Goal: Task Accomplishment & Management: Use online tool/utility

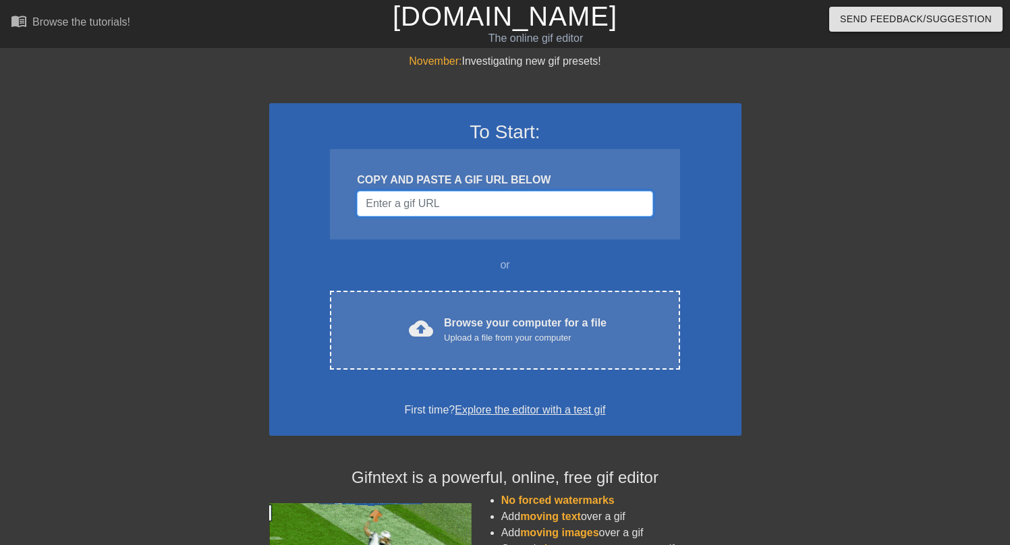
click at [436, 203] on input "Username" at bounding box center [504, 204] width 295 height 26
click at [459, 208] on input "Username" at bounding box center [504, 204] width 295 height 26
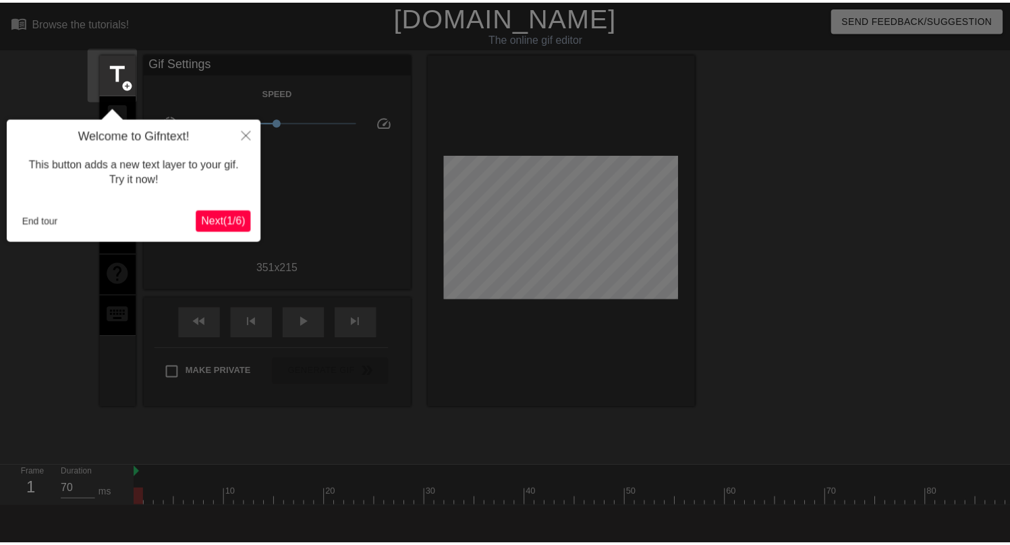
scroll to position [33, 0]
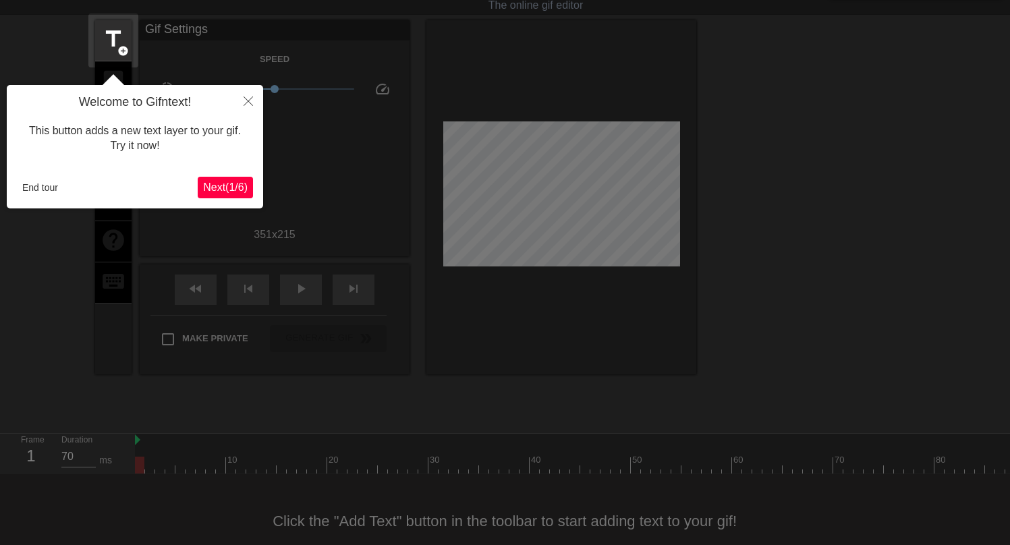
click at [225, 194] on button "Next ( 1 / 6 )" at bounding box center [225, 188] width 55 height 22
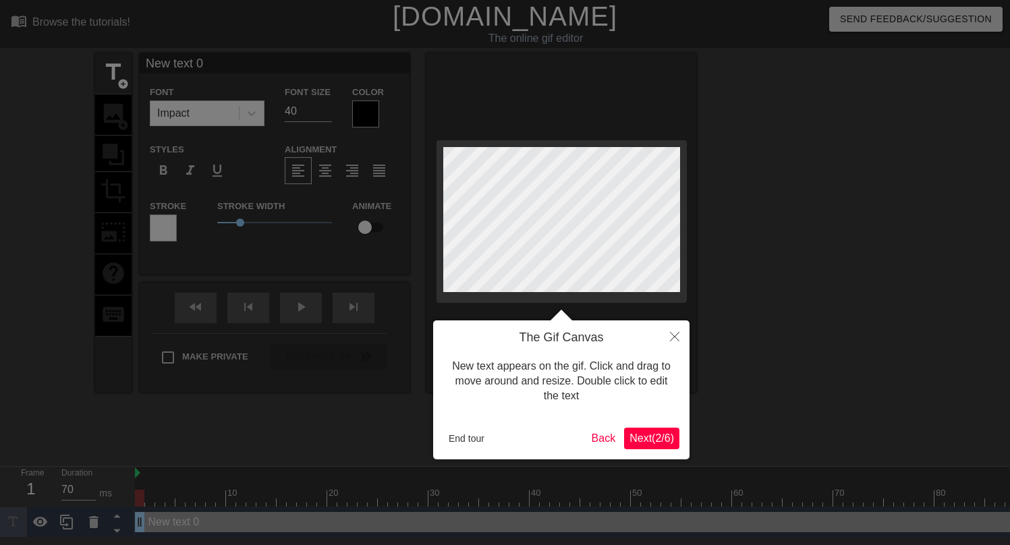
click at [648, 441] on span "Next ( 2 / 6 )" at bounding box center [651, 437] width 45 height 11
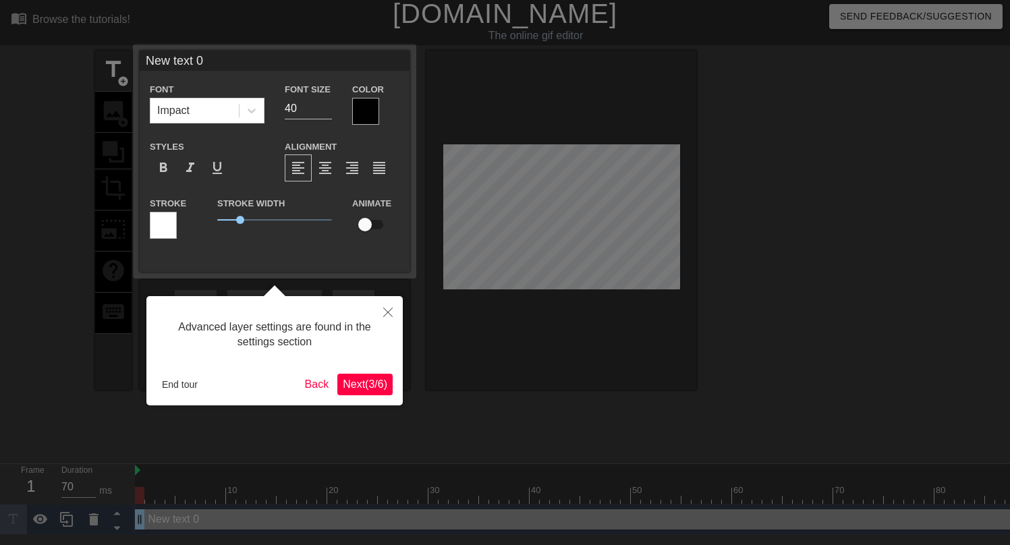
click at [381, 382] on span "Next ( 3 / 6 )" at bounding box center [365, 383] width 45 height 11
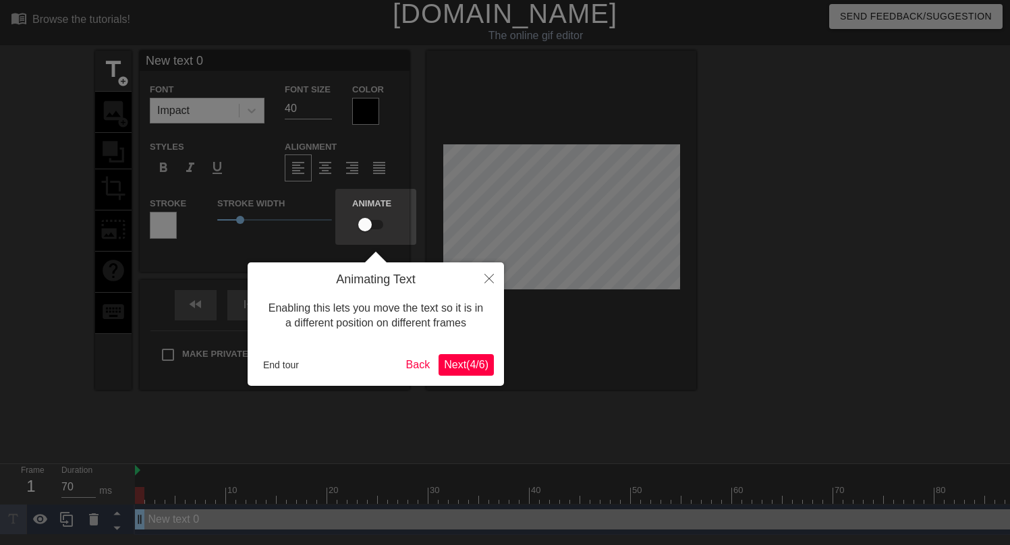
scroll to position [0, 0]
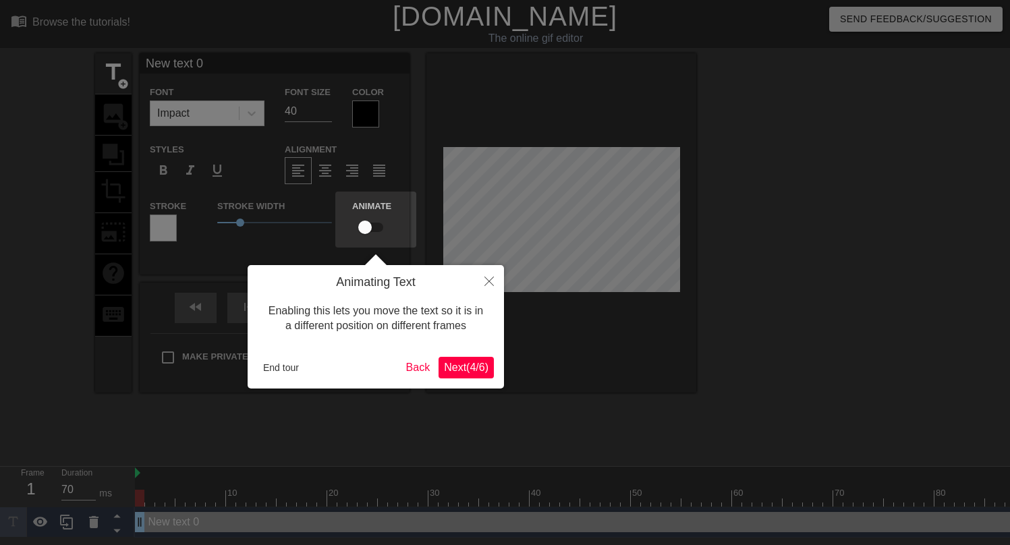
click at [459, 366] on span "Next ( 4 / 6 )" at bounding box center [466, 367] width 45 height 11
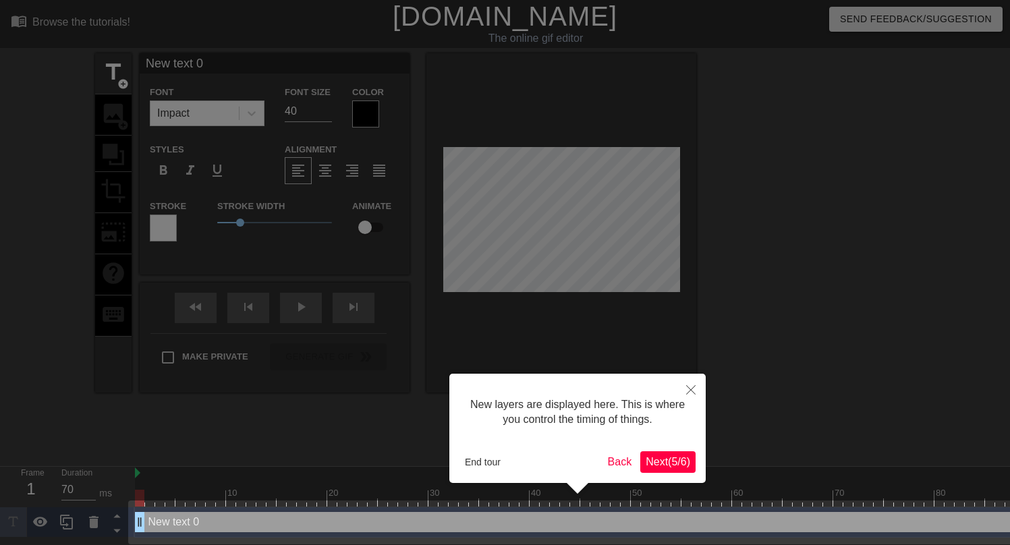
scroll to position [5, 0]
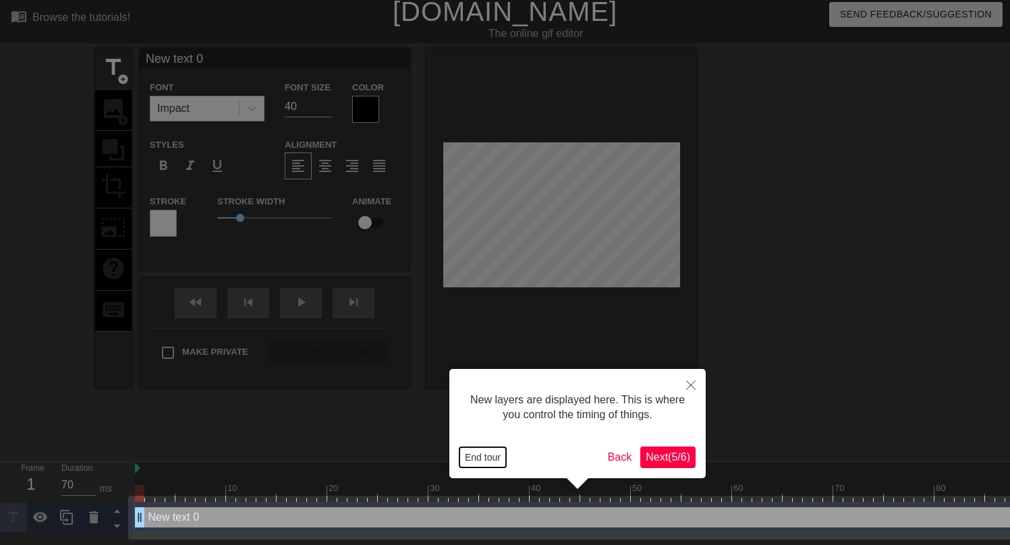
click at [486, 459] on button "End tour" at bounding box center [482, 457] width 47 height 20
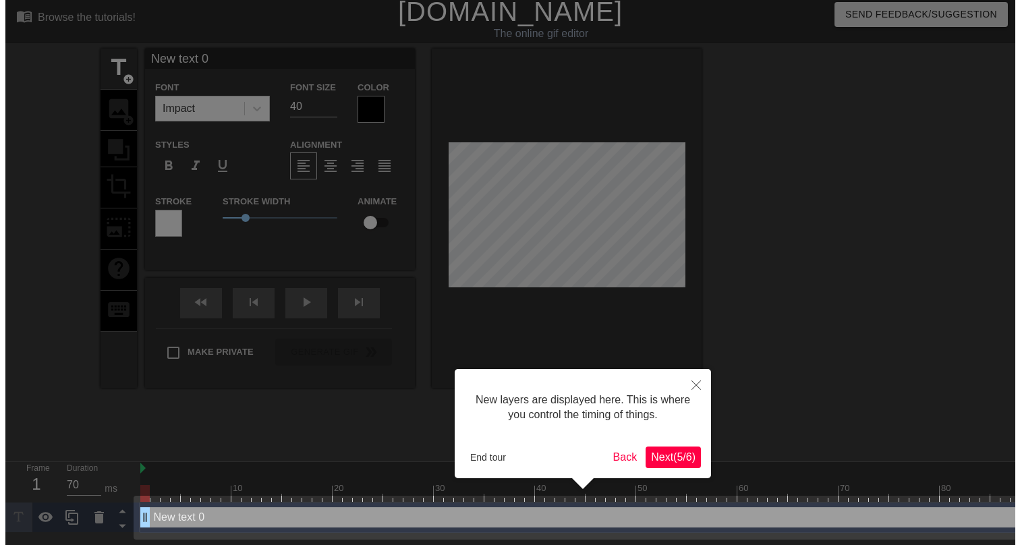
scroll to position [0, 0]
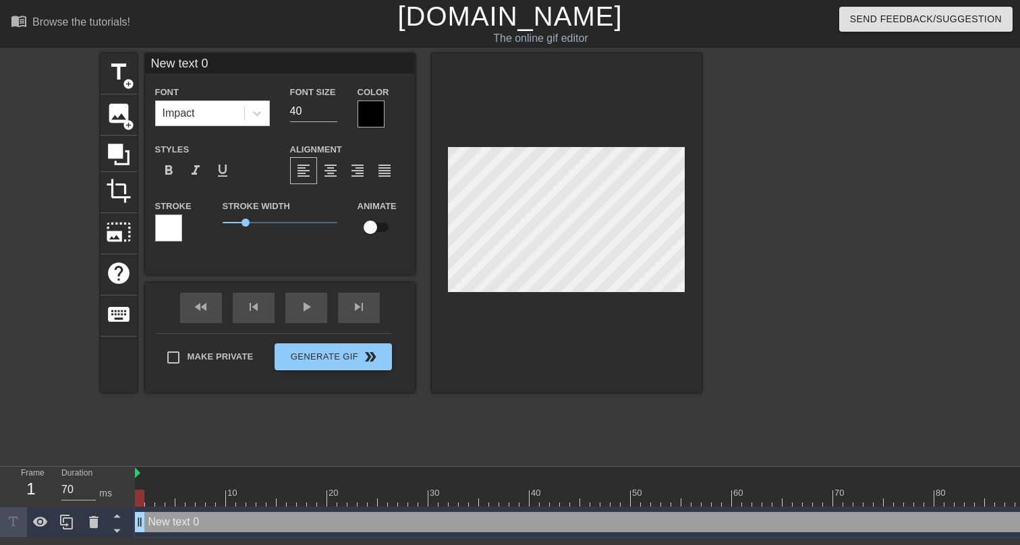
type input "New tex 0"
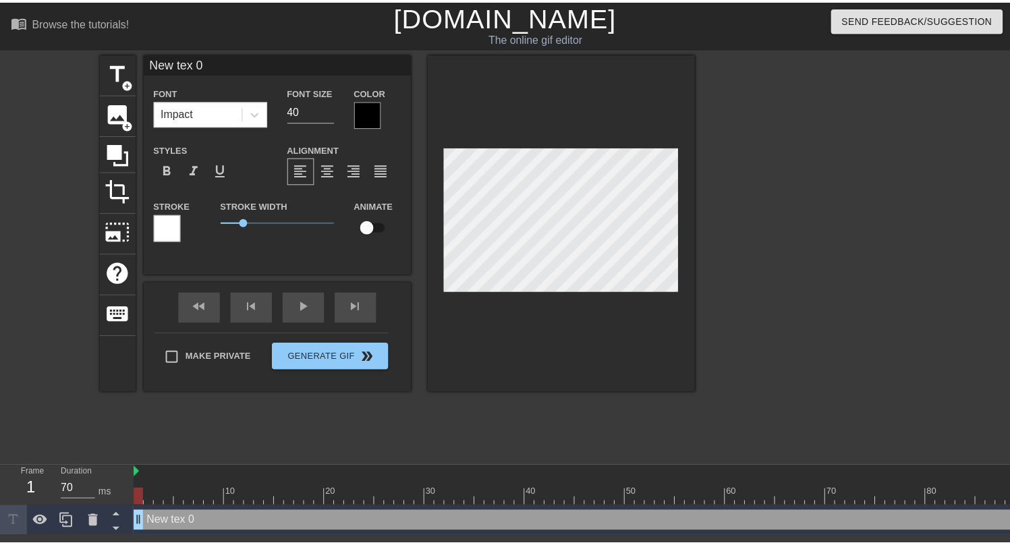
scroll to position [2, 3]
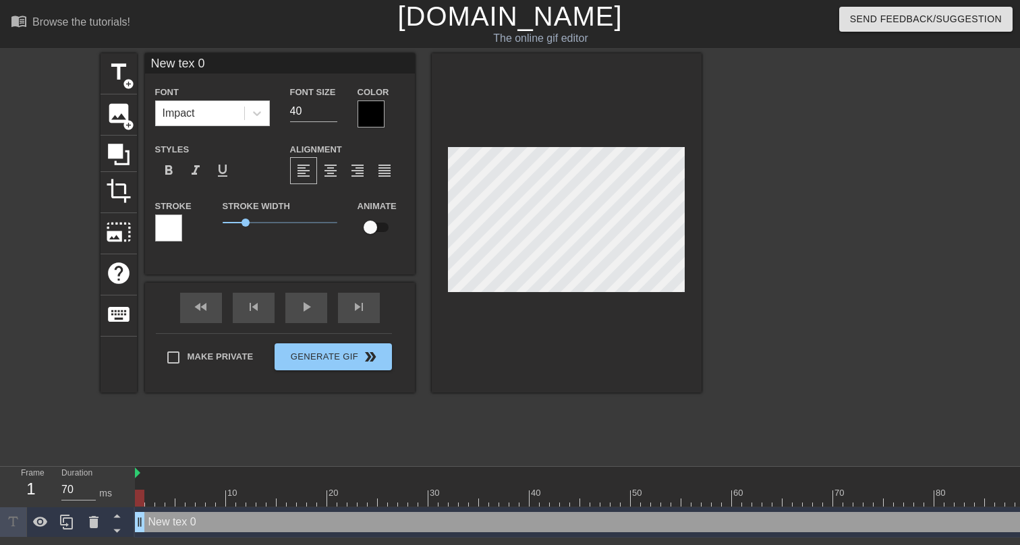
type textarea "New tex 0"
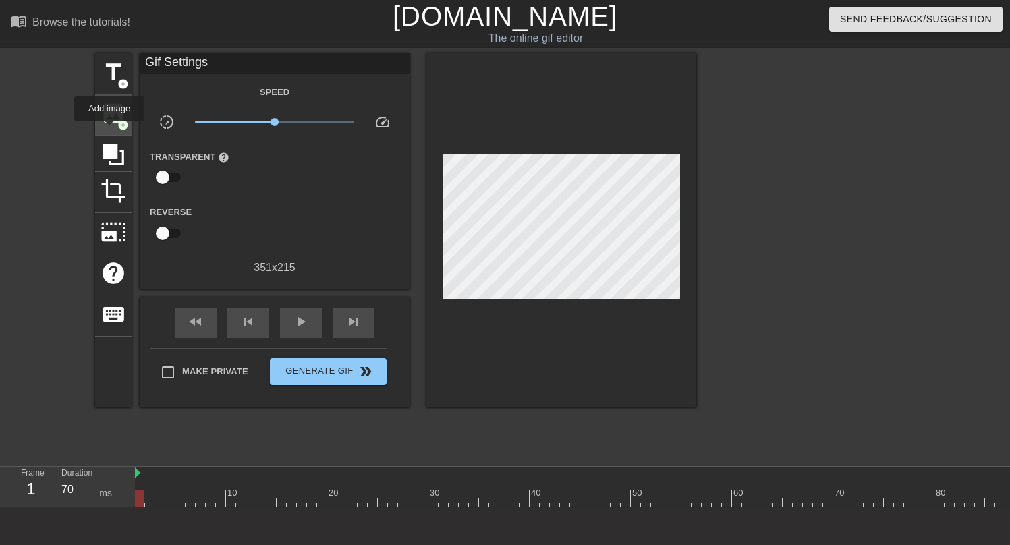
click at [112, 128] on div "image add_circle" at bounding box center [113, 114] width 36 height 41
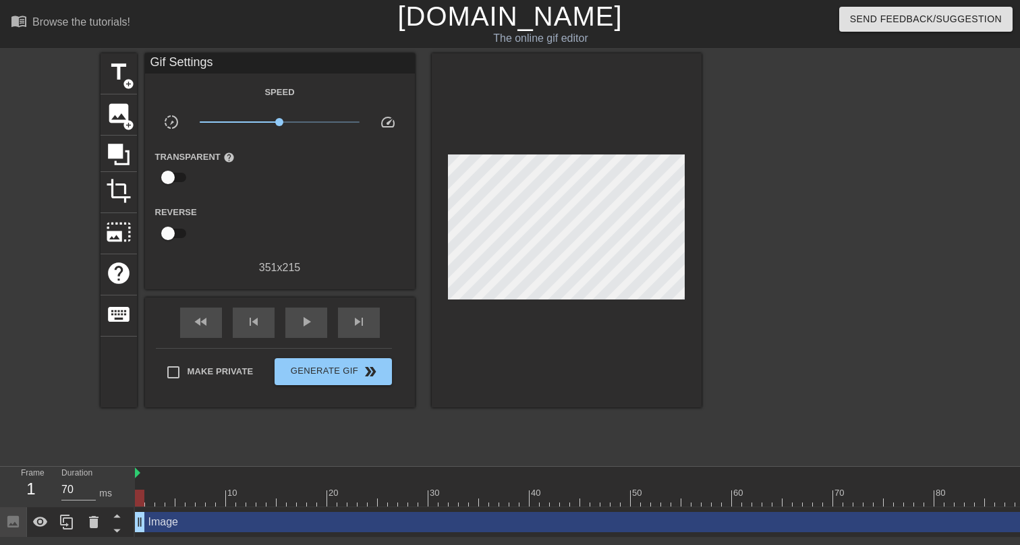
click at [658, 137] on div at bounding box center [567, 230] width 270 height 354
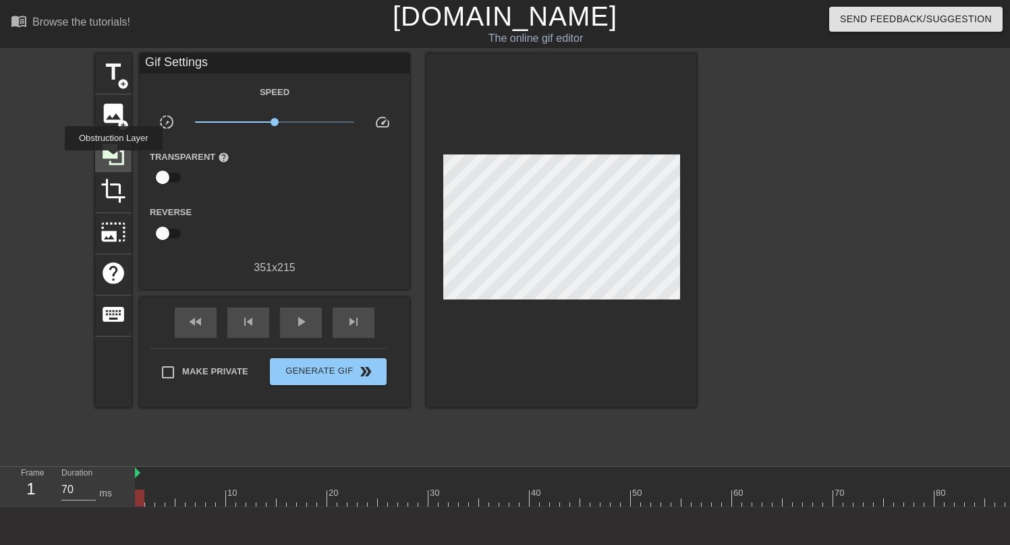
click at [115, 160] on icon at bounding box center [113, 155] width 26 height 26
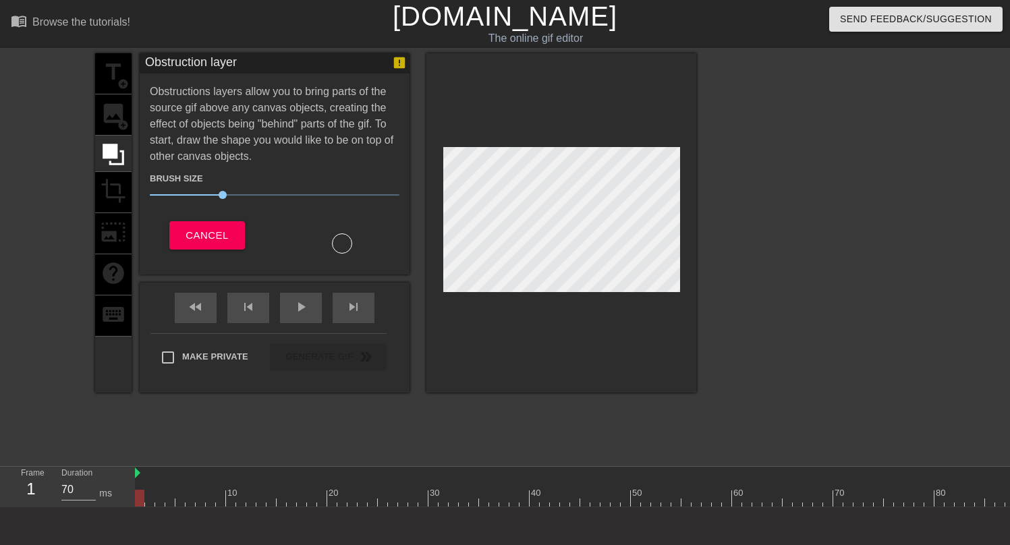
click at [113, 201] on div "title add_circle image add_circle crop photo_size_select_large help keyboard" at bounding box center [113, 222] width 36 height 339
click at [187, 241] on span "Cancel" at bounding box center [206, 236] width 42 height 18
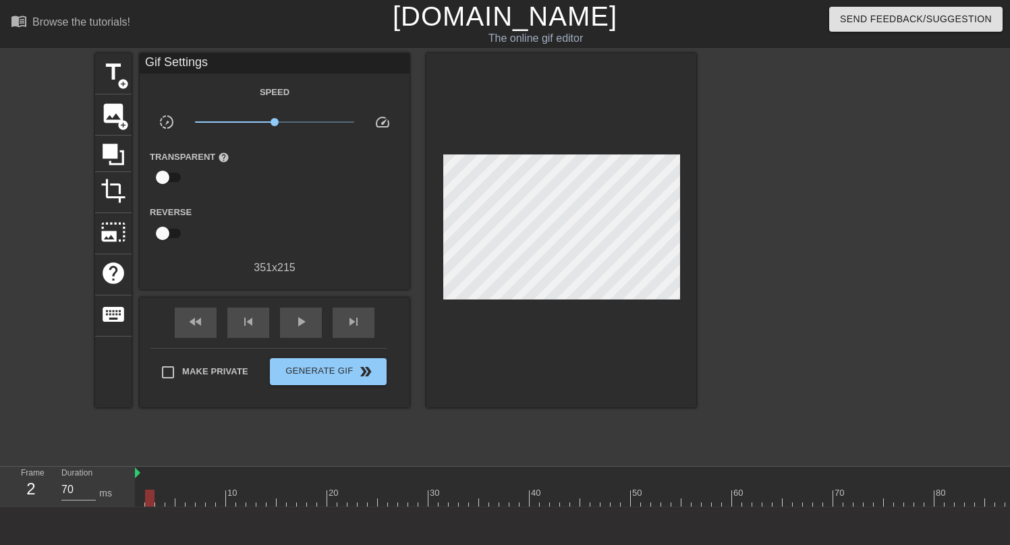
drag, startPoint x: 231, startPoint y: 500, endPoint x: 134, endPoint y: 481, distance: 99.1
click at [135, 481] on div "10 20 30 40 50 60 70 80 90 100" at bounding box center [641, 487] width 1012 height 40
click at [115, 125] on span "image" at bounding box center [113, 113] width 26 height 26
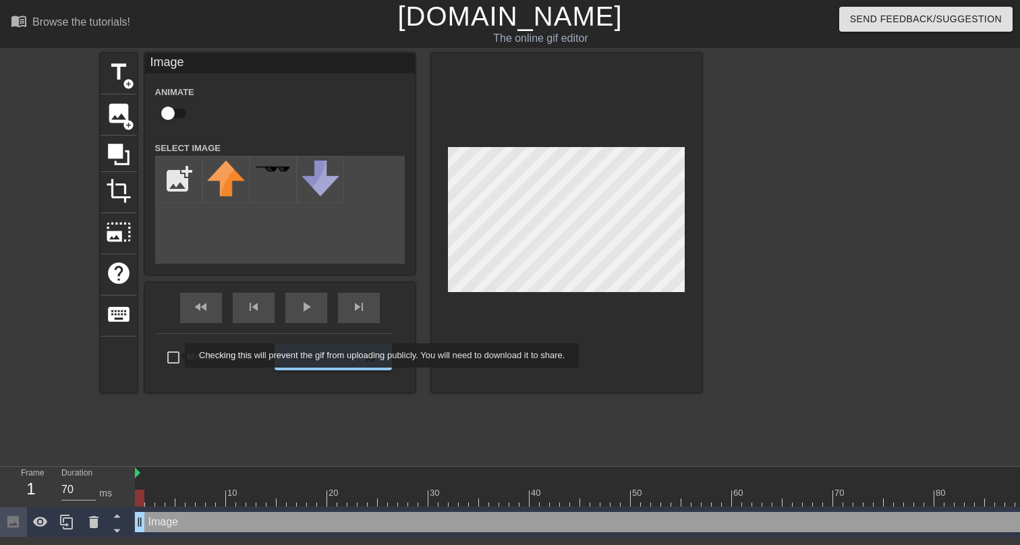
click at [176, 355] on div "Make Private Generate Gif double_arrow" at bounding box center [274, 359] width 236 height 53
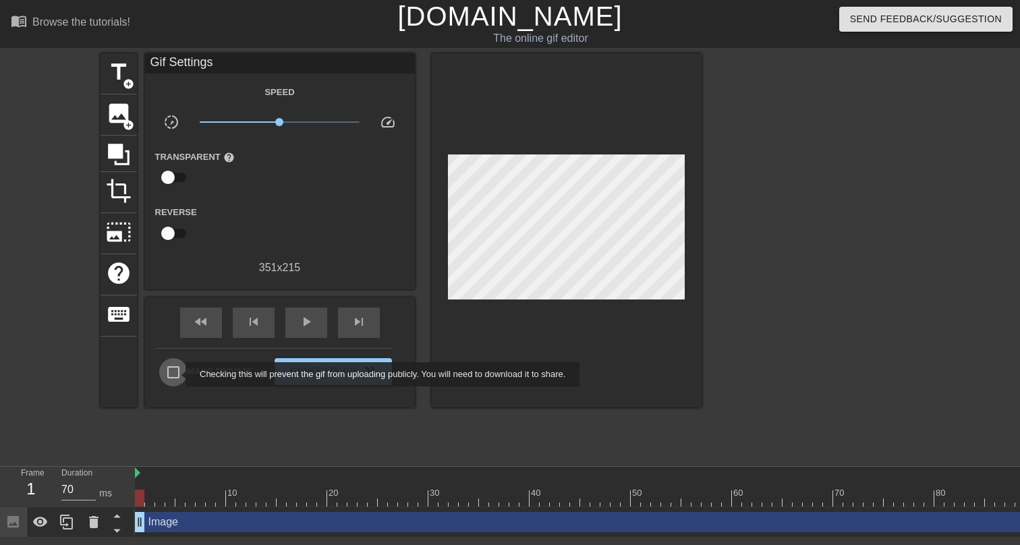
click at [177, 374] on input "Make Private" at bounding box center [173, 372] width 28 height 28
click at [172, 371] on input "Make Private" at bounding box center [173, 372] width 28 height 28
checkbox input "false"
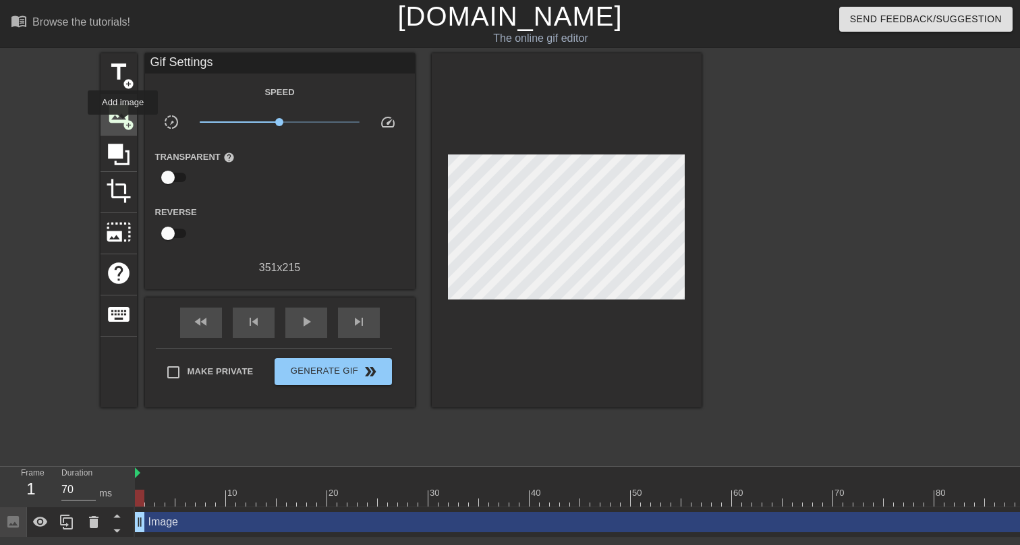
click at [120, 128] on div "image add_circle" at bounding box center [118, 114] width 36 height 41
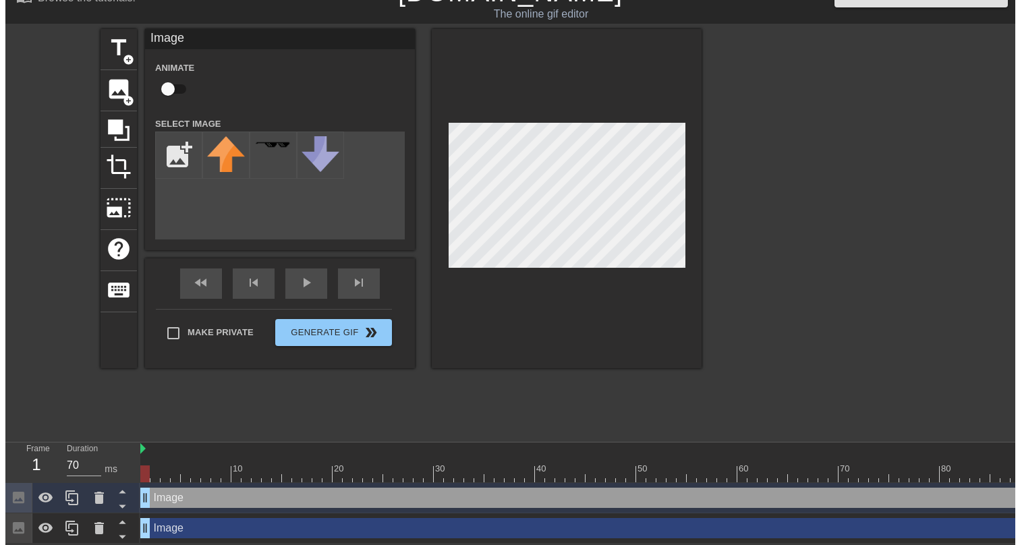
scroll to position [0, 0]
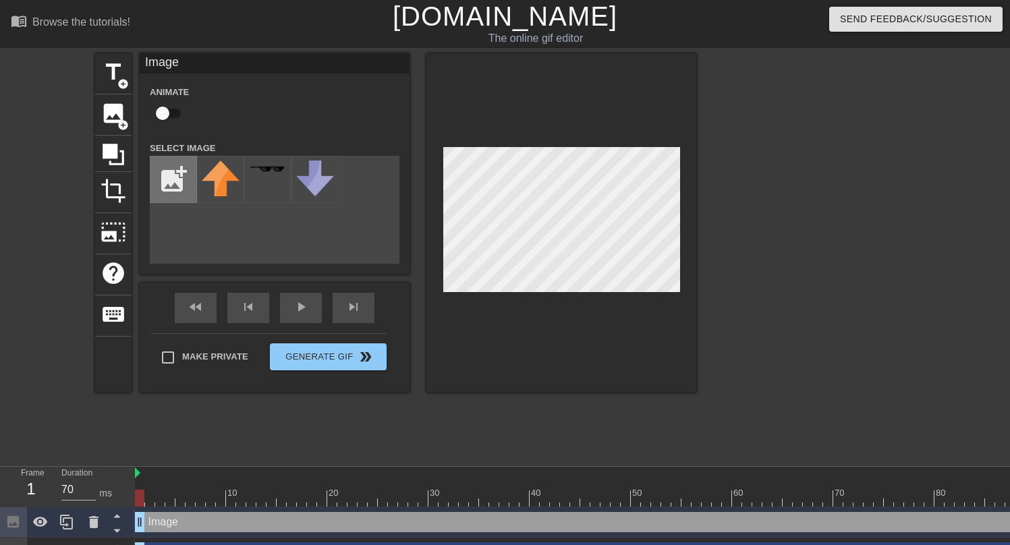
click at [186, 192] on input "file" at bounding box center [173, 179] width 46 height 46
type input "C:\fakepath\cortex logo.png"
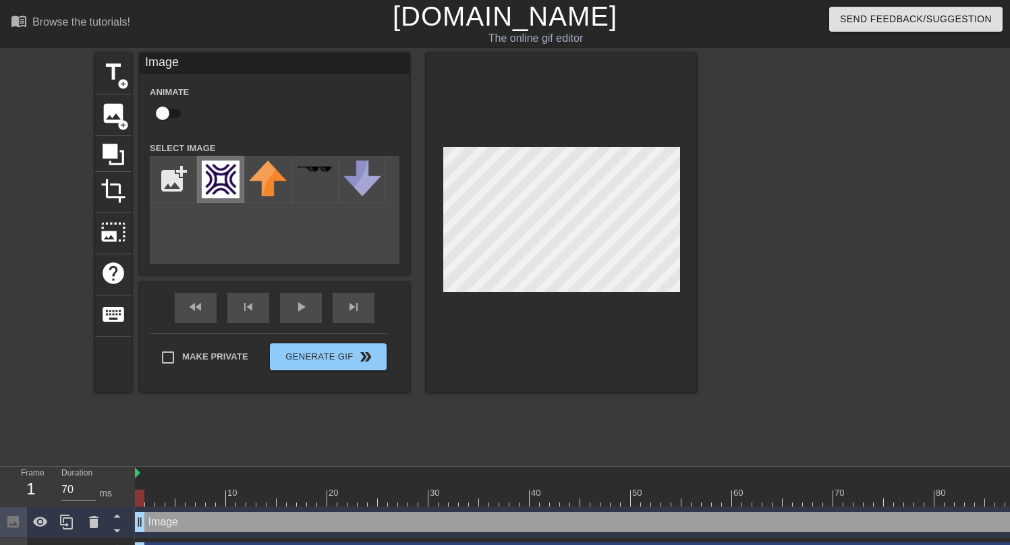
click at [227, 183] on img at bounding box center [221, 180] width 38 height 38
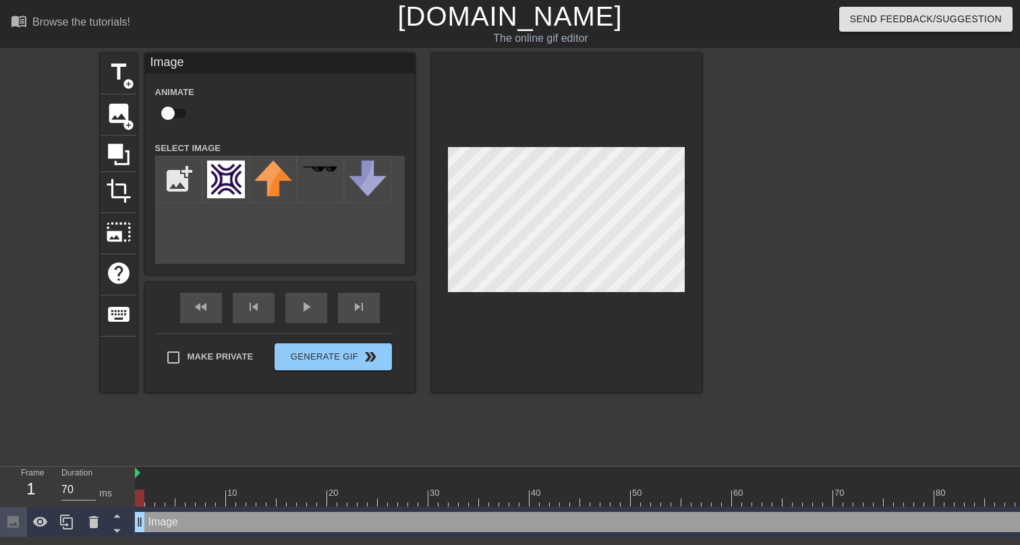
drag, startPoint x: 146, startPoint y: 526, endPoint x: 158, endPoint y: 528, distance: 11.6
click at [158, 528] on div "Image drag_handle drag_handle" at bounding box center [641, 522] width 1012 height 20
click at [164, 523] on div "Image drag_handle drag_handle" at bounding box center [641, 522] width 1012 height 20
click at [175, 498] on div at bounding box center [641, 498] width 1012 height 17
click at [185, 500] on div at bounding box center [641, 498] width 1012 height 17
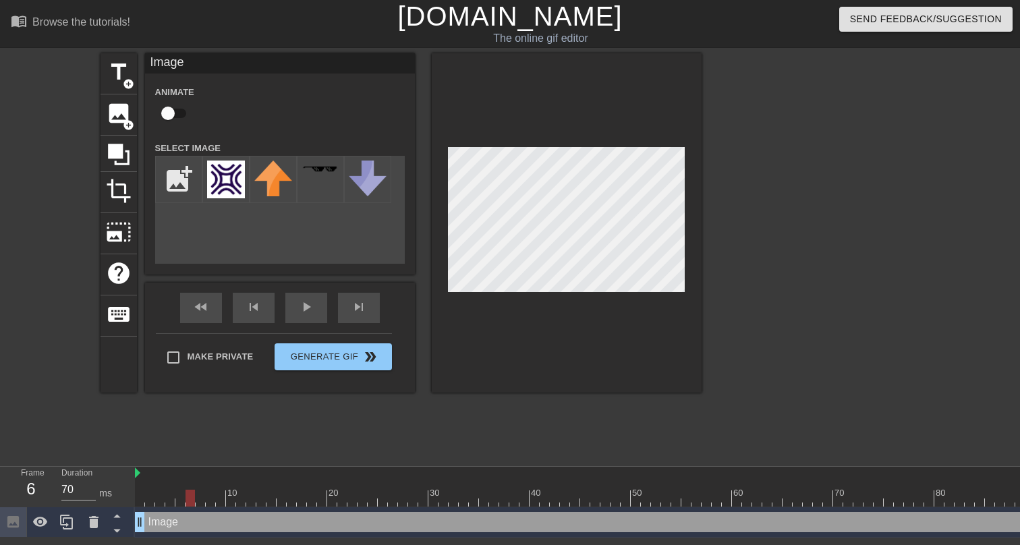
click at [204, 503] on div at bounding box center [641, 498] width 1012 height 17
click at [229, 500] on div at bounding box center [641, 498] width 1012 height 17
click at [264, 505] on div at bounding box center [641, 498] width 1012 height 17
click at [326, 498] on div at bounding box center [641, 498] width 1012 height 17
click at [372, 504] on div at bounding box center [641, 498] width 1012 height 17
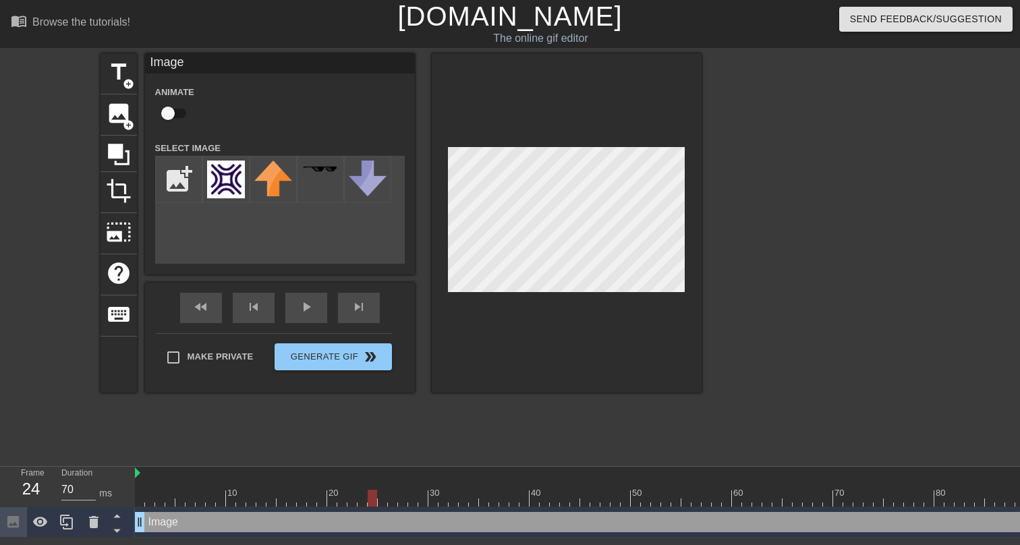
click at [425, 501] on div at bounding box center [641, 498] width 1012 height 17
click at [478, 504] on div at bounding box center [641, 498] width 1012 height 17
click at [403, 470] on div at bounding box center [641, 473] width 1012 height 13
click at [135, 481] on div at bounding box center [140, 488] width 10 height 17
click at [821, 219] on div at bounding box center [819, 255] width 202 height 405
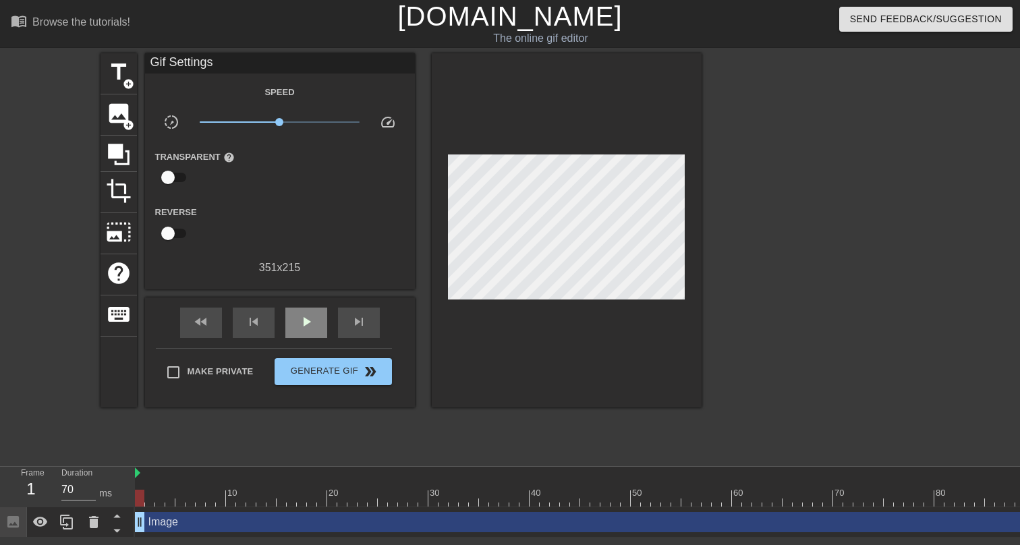
click at [295, 322] on div "play_arrow" at bounding box center [306, 323] width 42 height 30
click at [182, 505] on div at bounding box center [641, 498] width 1012 height 17
click at [221, 502] on div at bounding box center [641, 498] width 1012 height 17
click at [273, 503] on div at bounding box center [641, 498] width 1012 height 17
click at [229, 502] on div at bounding box center [641, 498] width 1012 height 17
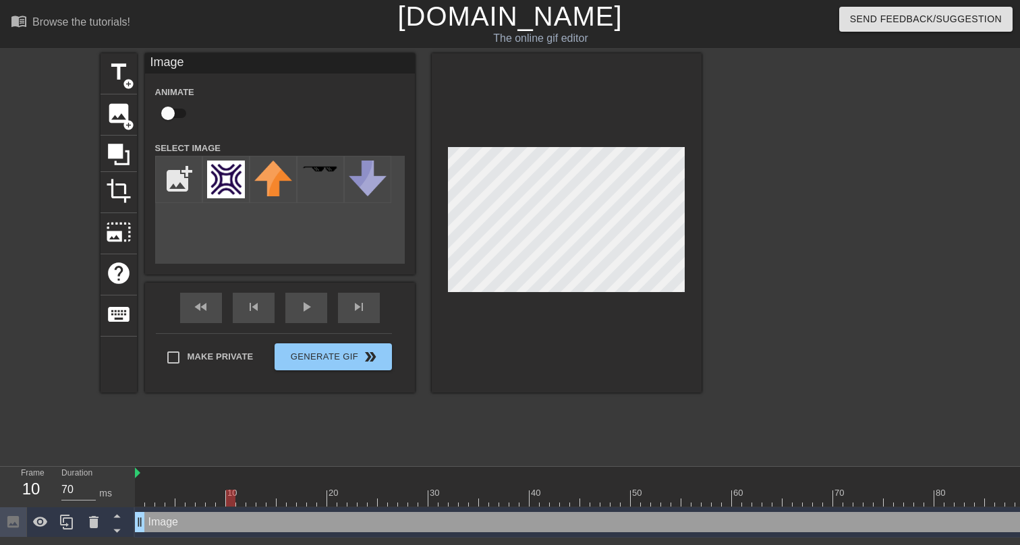
click at [275, 501] on div at bounding box center [641, 498] width 1012 height 17
click at [306, 502] on div at bounding box center [641, 498] width 1012 height 17
click at [327, 492] on div at bounding box center [641, 498] width 1012 height 17
click at [372, 498] on div at bounding box center [641, 498] width 1012 height 17
click at [403, 498] on div at bounding box center [641, 498] width 1012 height 17
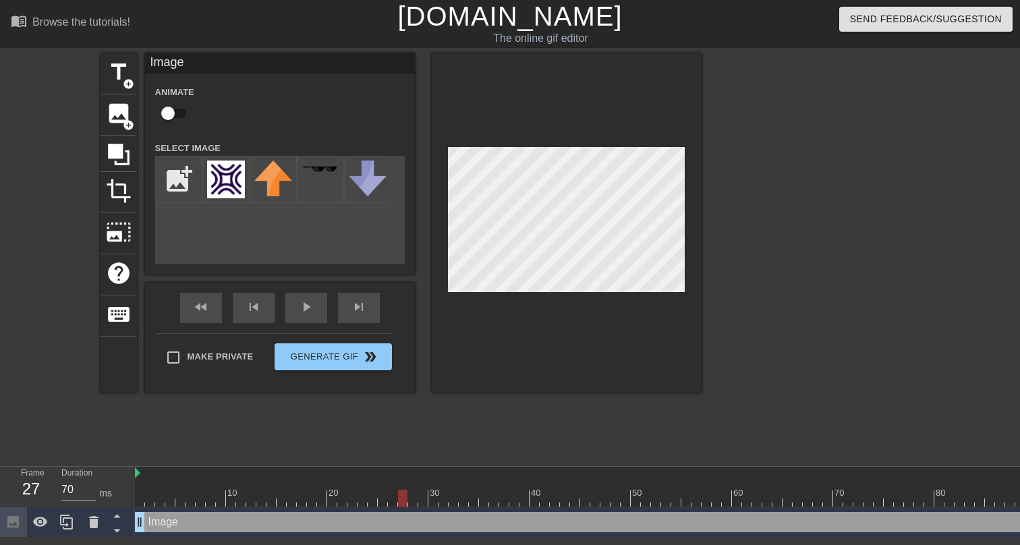
click at [424, 505] on div at bounding box center [641, 498] width 1012 height 17
click at [458, 502] on div at bounding box center [641, 498] width 1012 height 17
click at [481, 504] on div at bounding box center [641, 498] width 1012 height 17
click at [532, 498] on div at bounding box center [641, 498] width 1012 height 17
click at [569, 496] on div at bounding box center [641, 498] width 1012 height 17
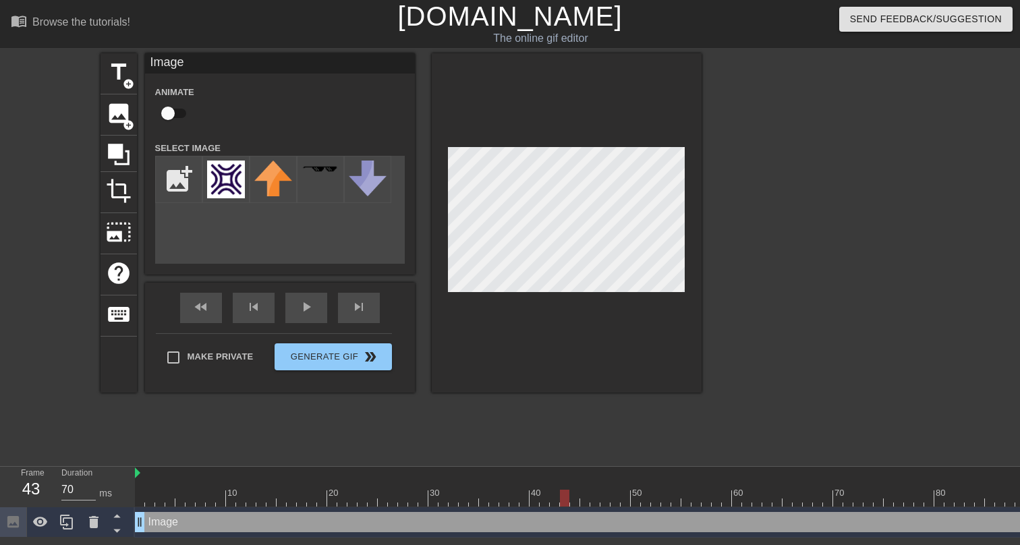
click at [579, 502] on div at bounding box center [641, 498] width 1012 height 17
click at [598, 501] on div at bounding box center [641, 498] width 1012 height 17
click at [626, 505] on div at bounding box center [641, 498] width 1012 height 17
click at [656, 495] on div at bounding box center [641, 498] width 1012 height 17
click at [677, 502] on div at bounding box center [641, 498] width 1012 height 17
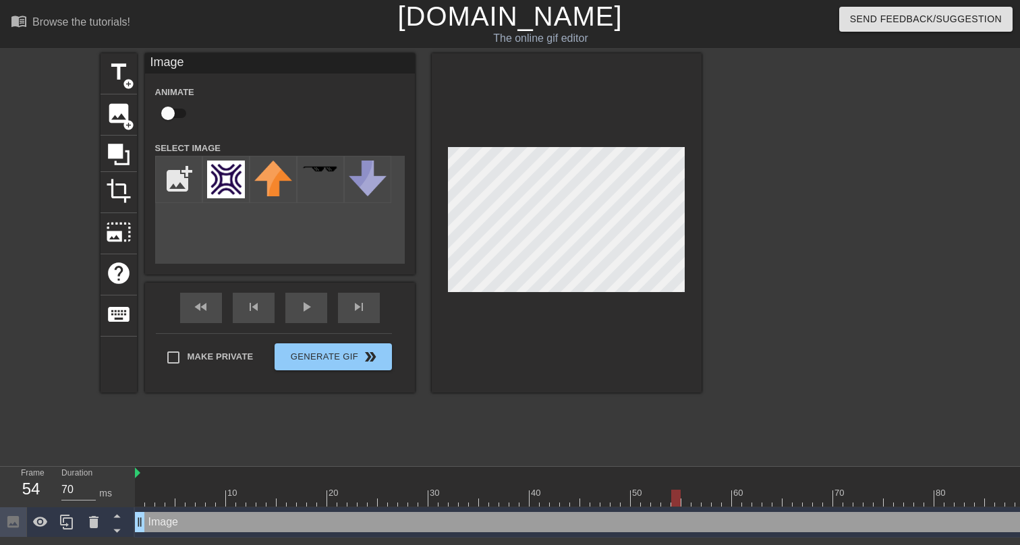
click at [688, 503] on div at bounding box center [641, 498] width 1012 height 17
click at [708, 499] on div at bounding box center [641, 498] width 1012 height 17
click at [728, 506] on div at bounding box center [641, 498] width 1012 height 17
click at [751, 500] on div at bounding box center [641, 498] width 1012 height 17
click at [782, 502] on div at bounding box center [641, 498] width 1012 height 17
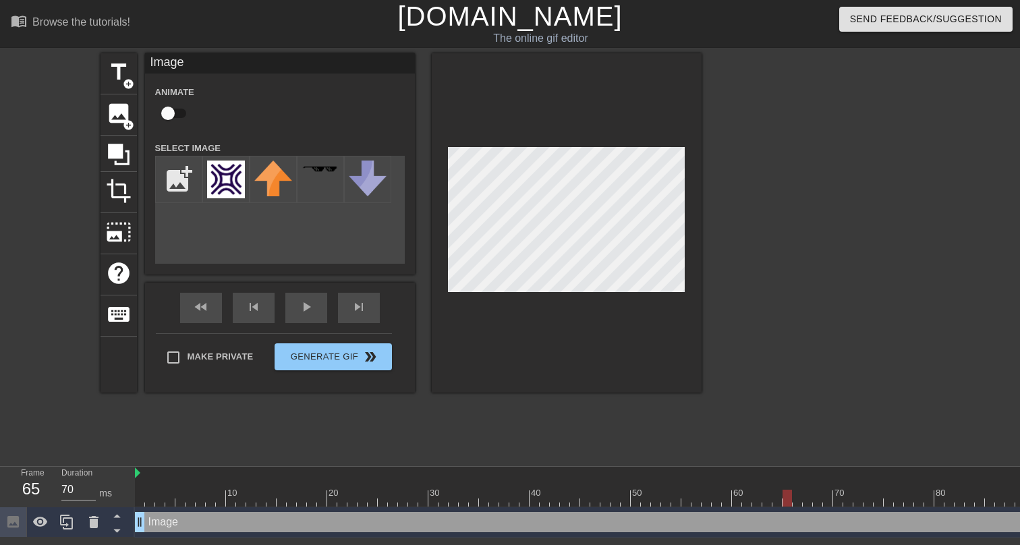
click at [786, 501] on div at bounding box center [786, 498] width 9 height 17
click at [820, 504] on div at bounding box center [641, 498] width 1012 height 17
click at [838, 502] on div at bounding box center [641, 498] width 1012 height 17
click at [865, 499] on div at bounding box center [641, 498] width 1012 height 17
click at [892, 499] on div at bounding box center [641, 498] width 1012 height 17
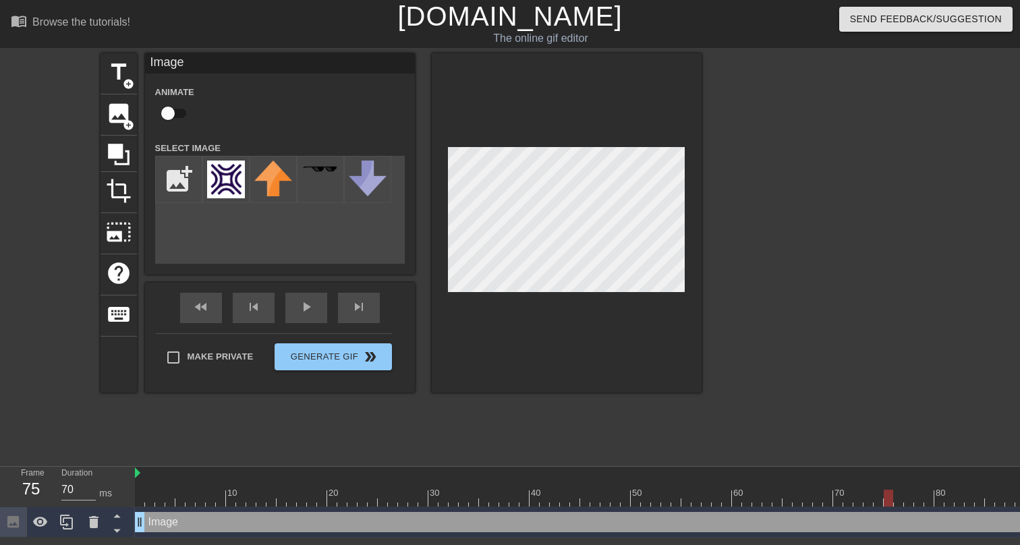
click at [909, 507] on div "10 20 30 40 50 60 70 80 90 100" at bounding box center [641, 487] width 1012 height 40
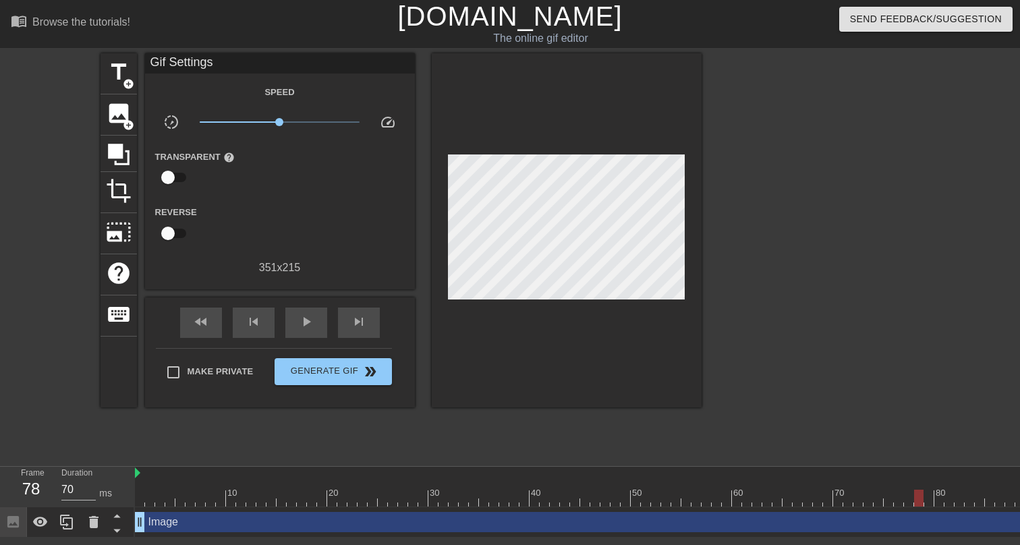
click at [919, 505] on div at bounding box center [641, 498] width 1012 height 17
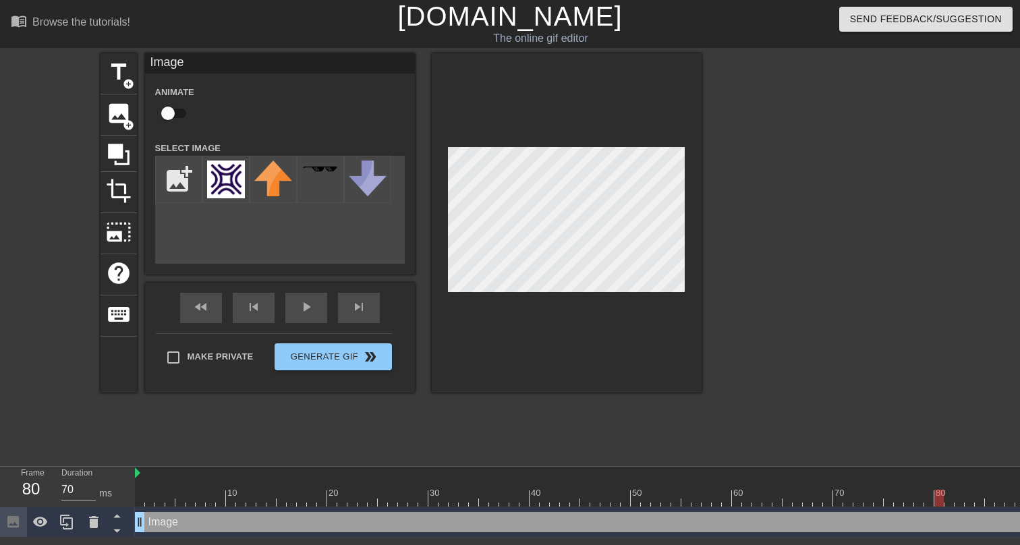
click at [940, 505] on div at bounding box center [641, 498] width 1012 height 17
click at [970, 498] on div at bounding box center [641, 498] width 1012 height 17
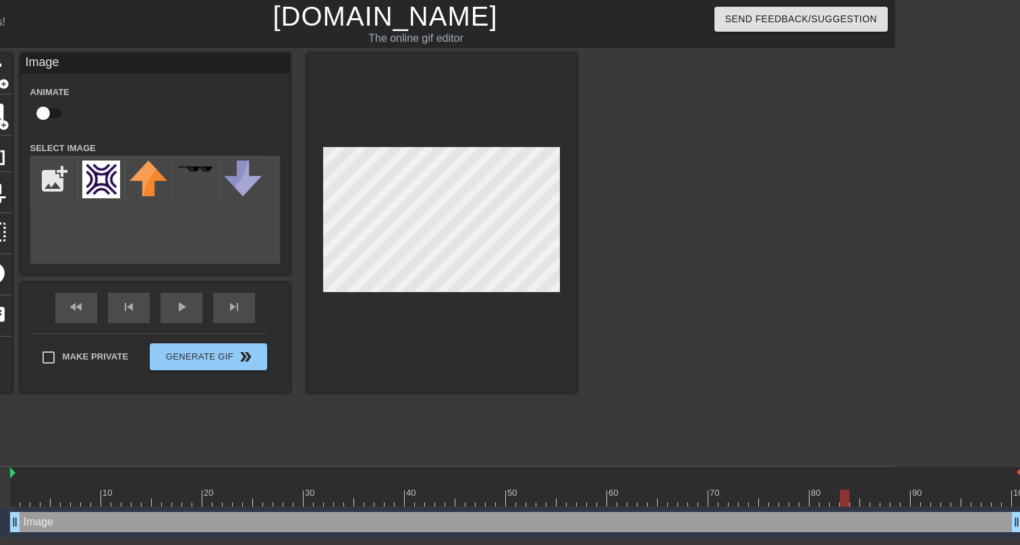
scroll to position [0, 136]
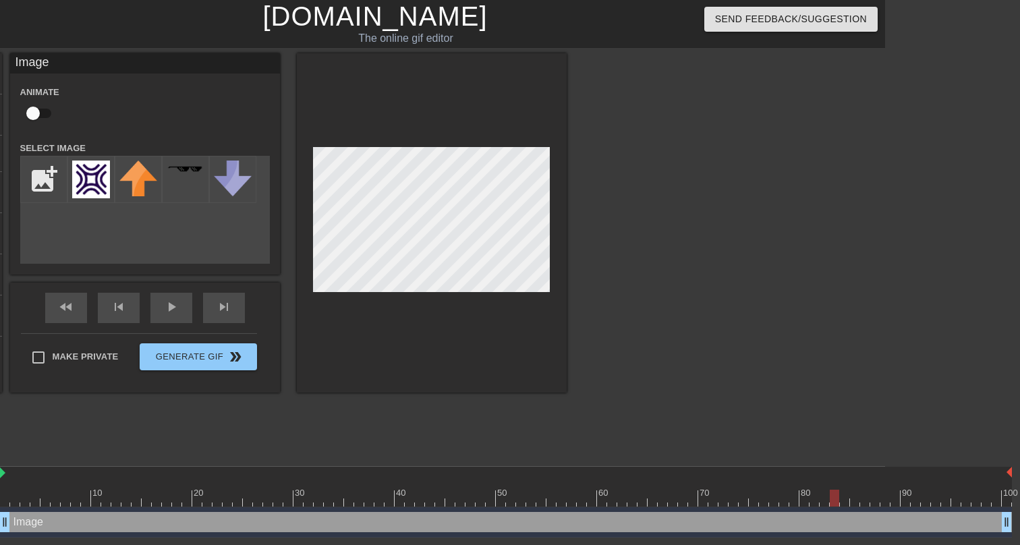
click at [868, 502] on div at bounding box center [506, 498] width 1012 height 17
click at [903, 497] on div at bounding box center [506, 498] width 1012 height 17
click at [941, 500] on div at bounding box center [506, 498] width 1012 height 17
click at [964, 500] on div at bounding box center [506, 498] width 1012 height 17
click at [995, 501] on div at bounding box center [506, 498] width 1012 height 17
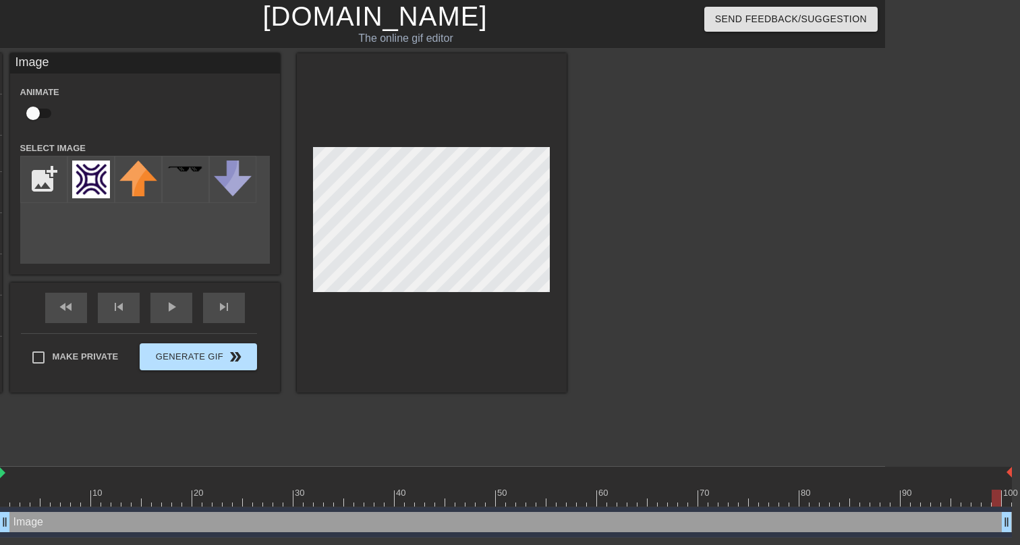
click at [233, 370] on div "Make Private Generate Gif double_arrow" at bounding box center [139, 359] width 236 height 53
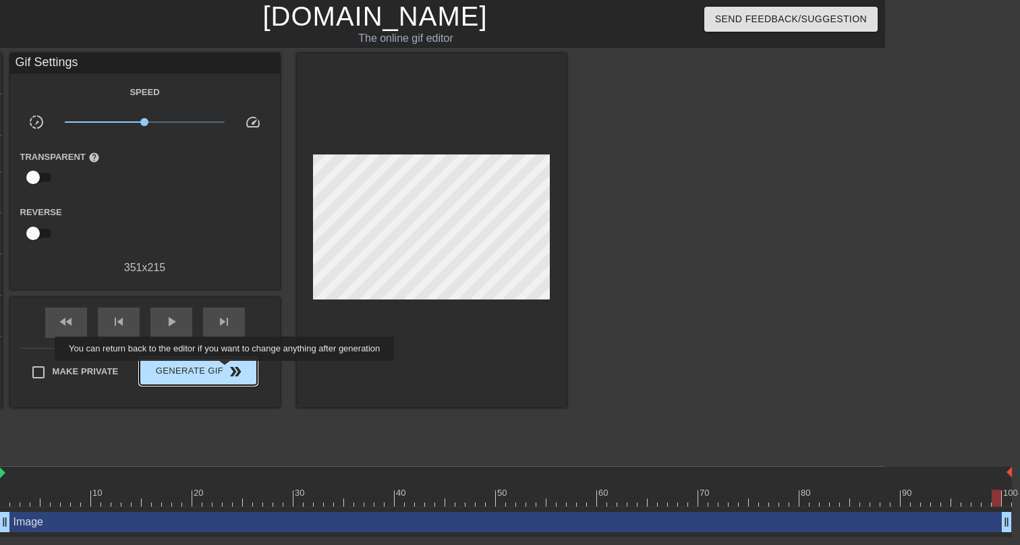
click at [233, 370] on span "double_arrow" at bounding box center [235, 372] width 16 height 16
